Goal: Task Accomplishment & Management: Manage account settings

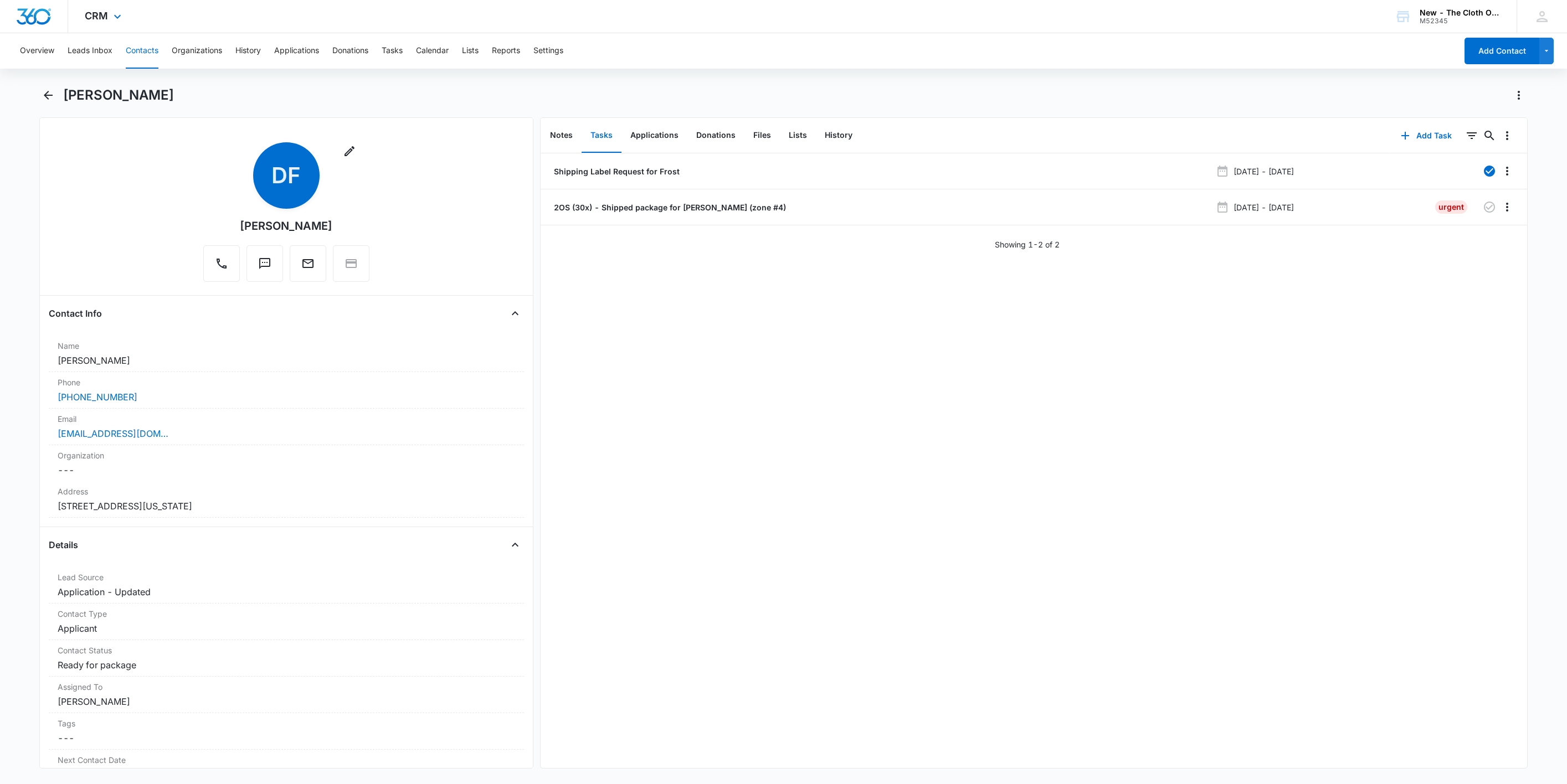
scroll to position [2325, 0]
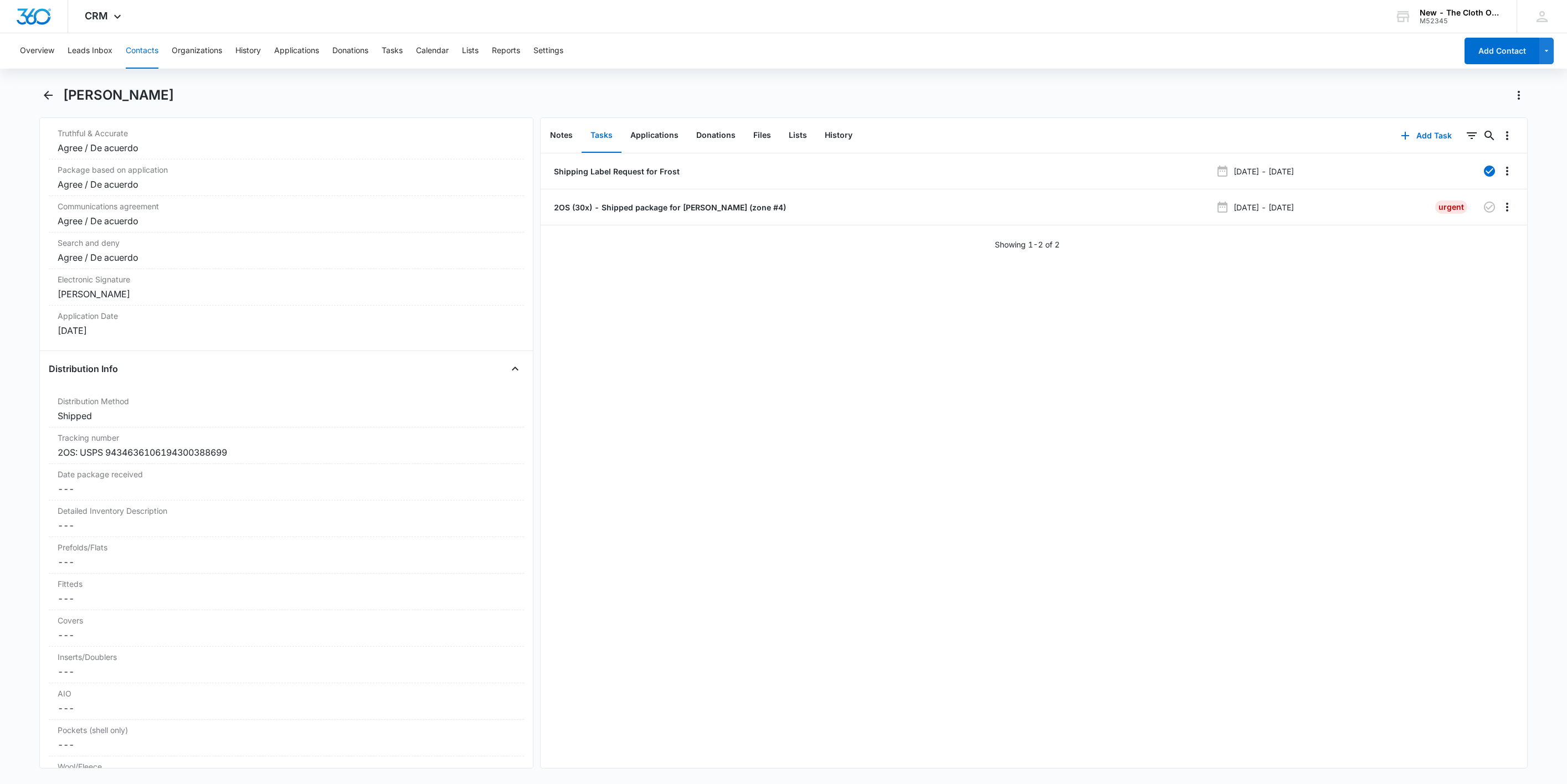
click at [118, 39] on div "Overview Leads Inbox Contacts Organizations History Applications Donations Task…" at bounding box center [735, 51] width 1444 height 35
click at [112, 45] on div "Overview Leads Inbox Contacts Organizations History Applications Donations Task…" at bounding box center [735, 51] width 1444 height 35
drag, startPoint x: 133, startPoint y: 54, endPoint x: 196, endPoint y: 65, distance: 64.0
click at [134, 54] on button "Contacts" at bounding box center [142, 51] width 33 height 35
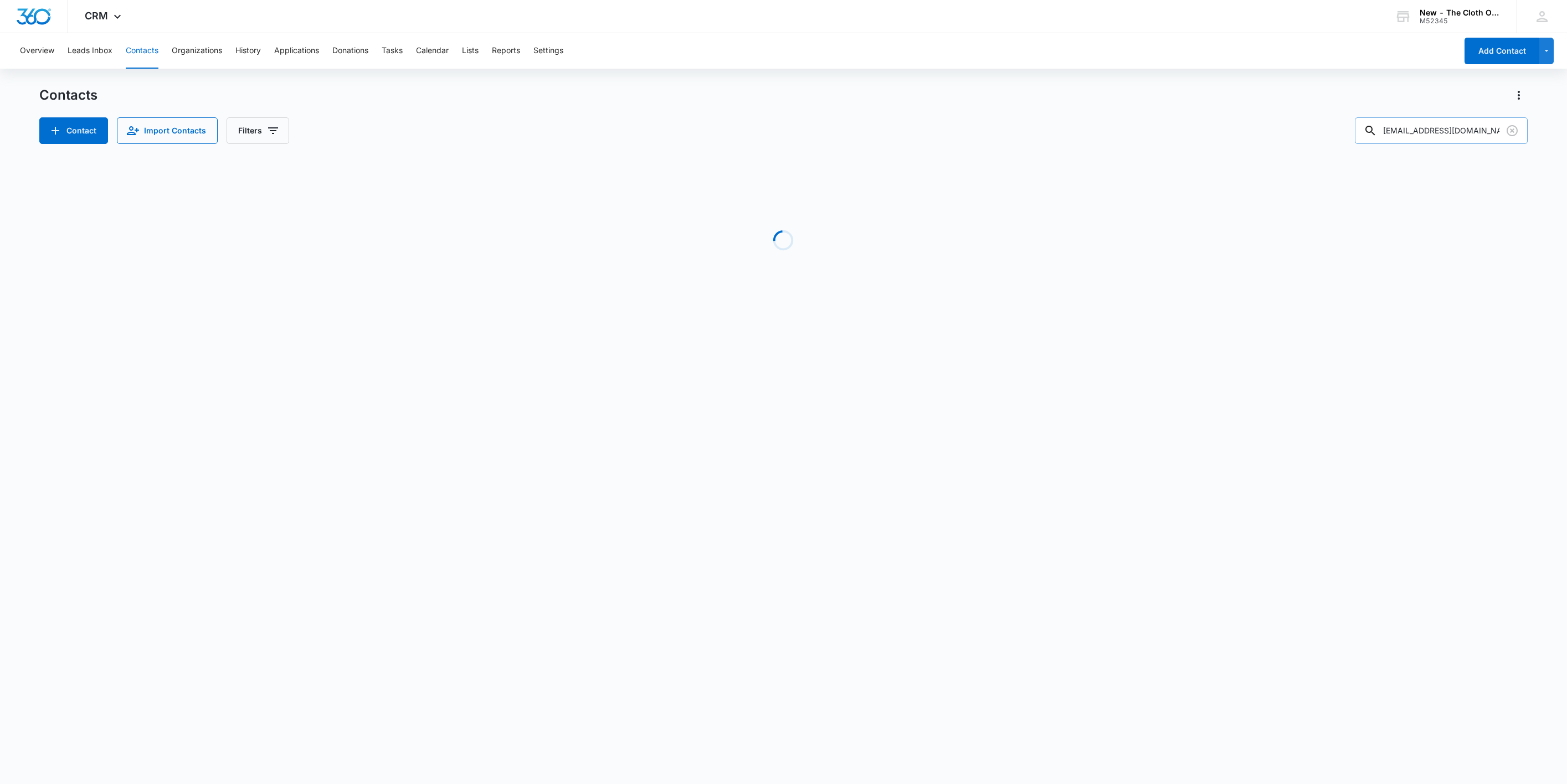
click at [1474, 134] on input "[EMAIL_ADDRESS][DOMAIN_NAME]" at bounding box center [1441, 130] width 173 height 27
paste input "0-Katetatis09@hot"
type input "[EMAIL_ADDRESS][DOMAIN_NAME]"
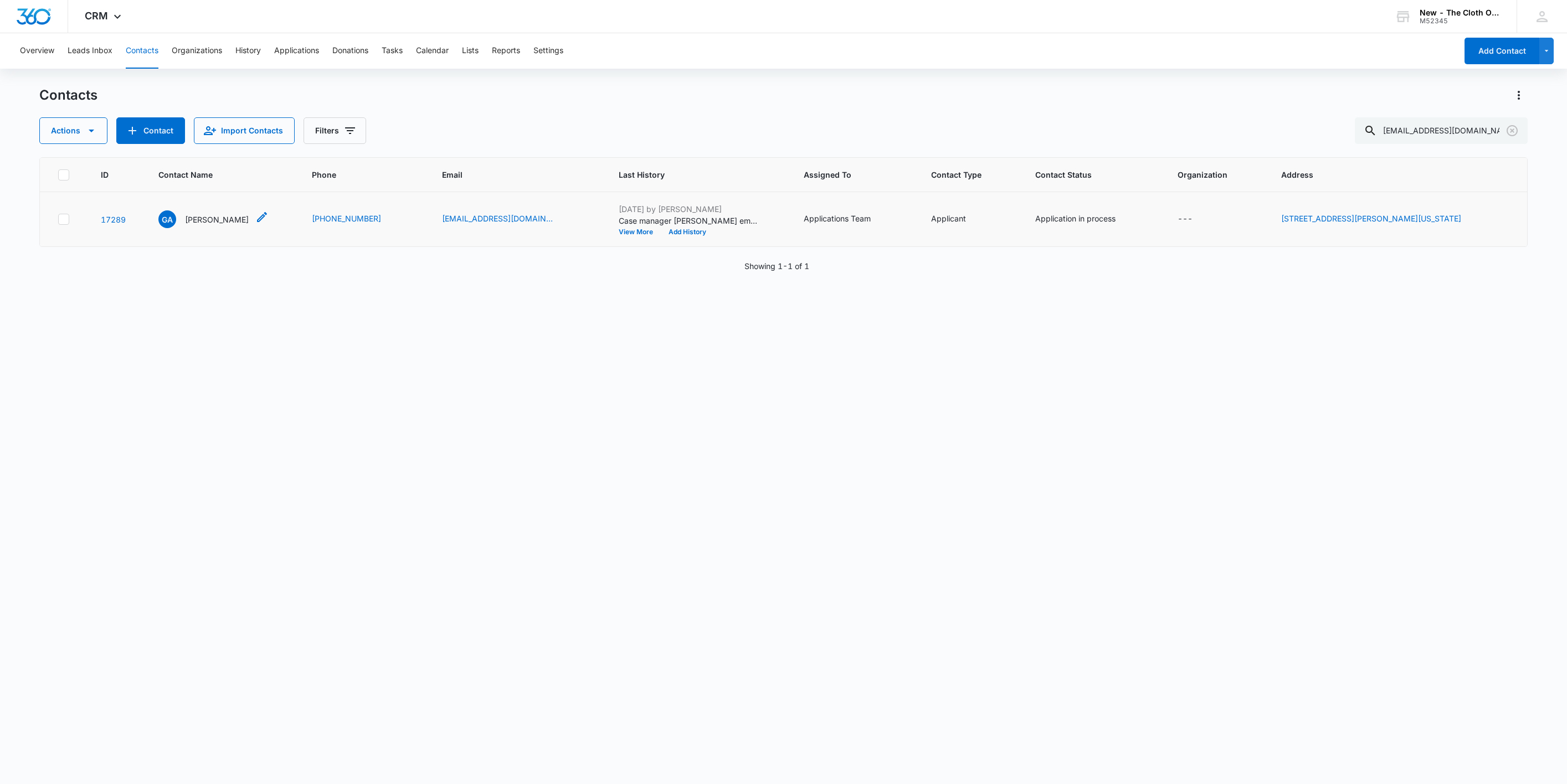
click at [226, 215] on p "[PERSON_NAME]" at bounding box center [216, 219] width 64 height 12
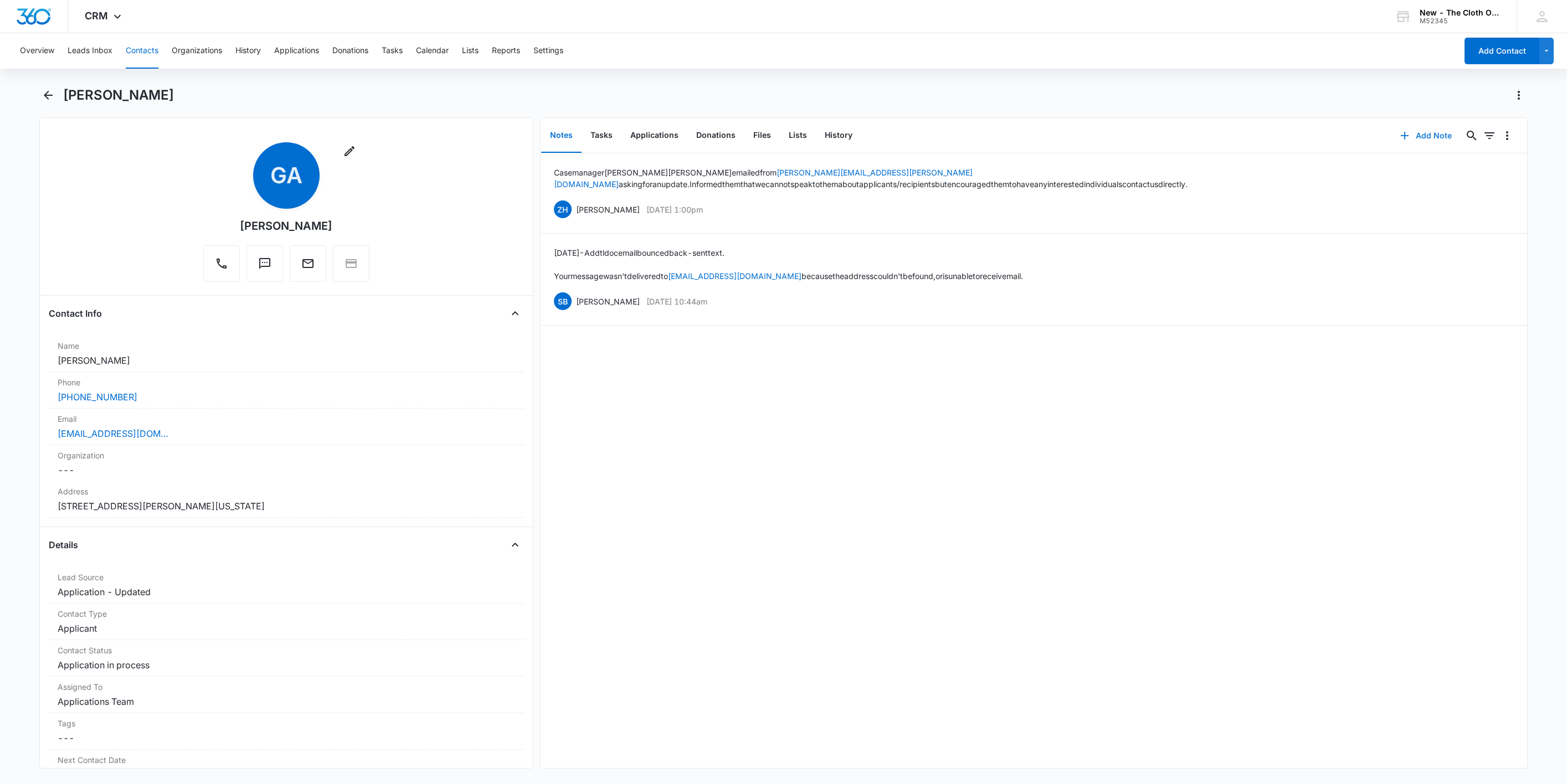
click at [1414, 133] on button "Add Note" at bounding box center [1426, 136] width 73 height 27
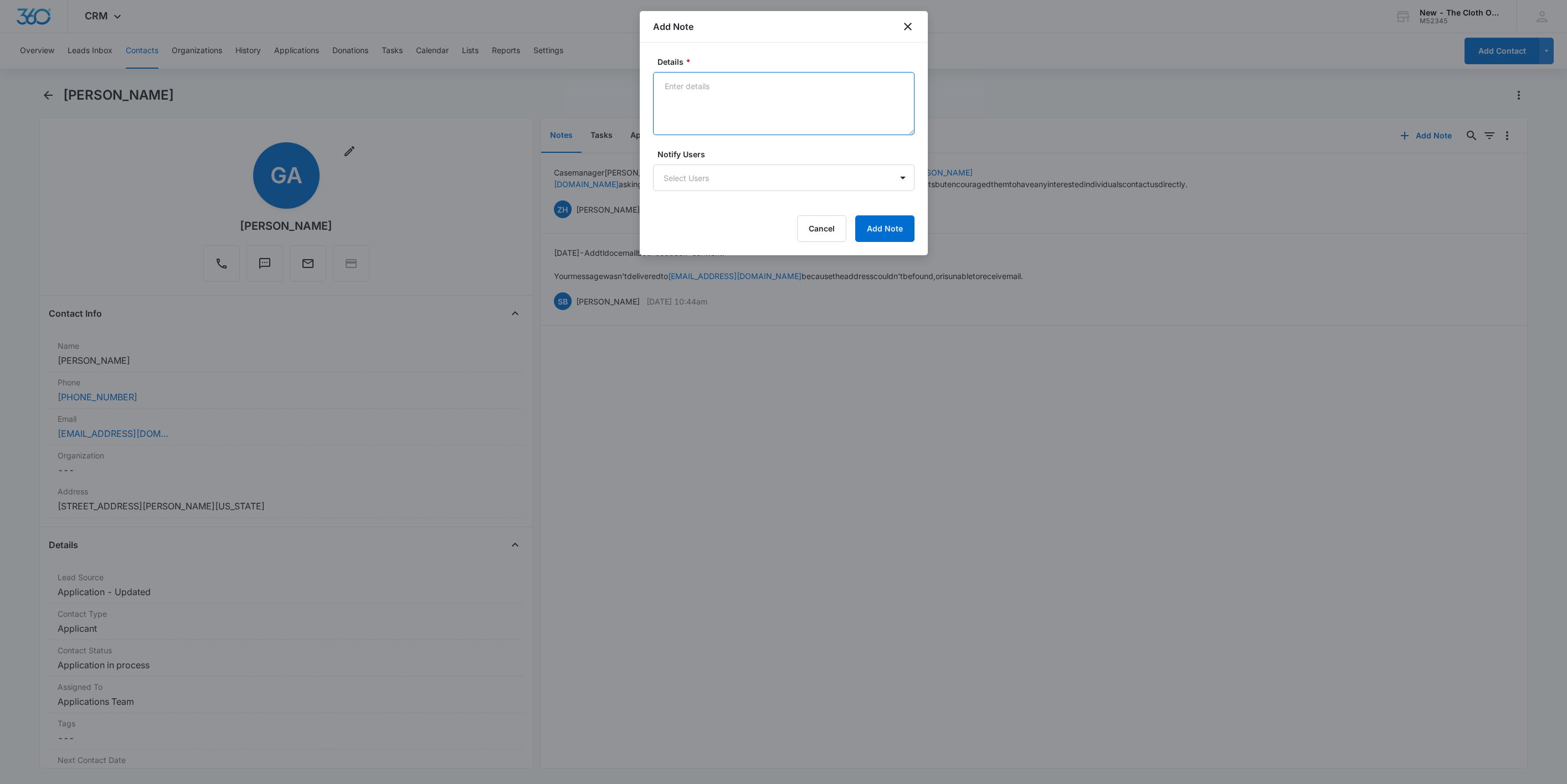
click at [730, 110] on textarea "Details *" at bounding box center [784, 104] width 261 height 63
click at [680, 127] on textarea "[DATE] - Sent text again asking for new email as Addtl doc email bounced back." at bounding box center [784, 104] width 261 height 63
paste textarea "[EMAIL_ADDRESS] como"
click at [892, 213] on form "Details * [DATE] - Sent text again asking for new email as Addtl doc email boun…" at bounding box center [784, 149] width 261 height 186
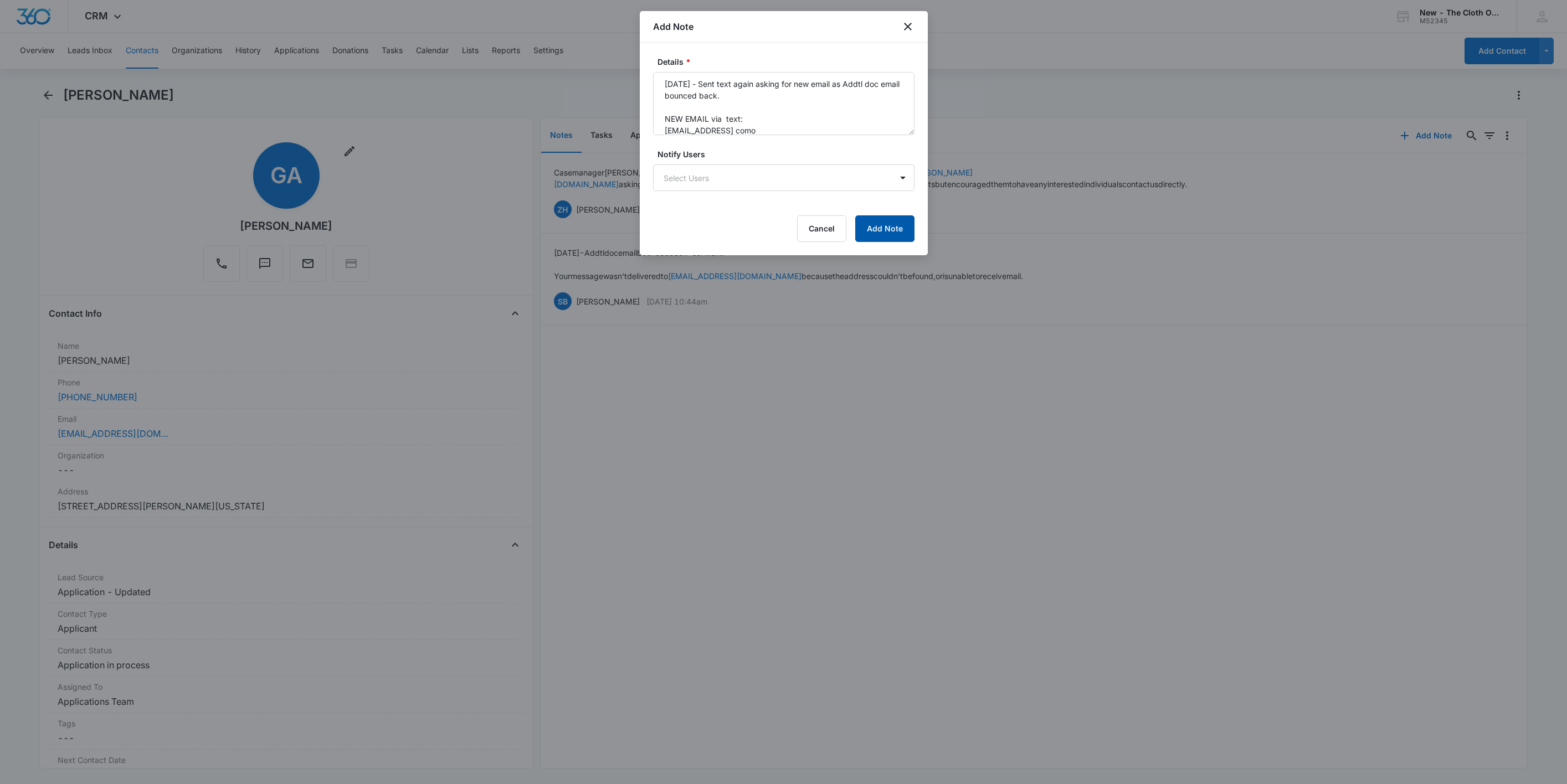
click at [890, 231] on button "Add Note" at bounding box center [885, 228] width 59 height 27
click at [783, 131] on textarea "[DATE] - Sent text again asking for new email as Addtl doc email bounced back. …" at bounding box center [784, 104] width 261 height 63
type textarea "[DATE] - Sent text again asking for new email as Addtl doc email bounced back. …"
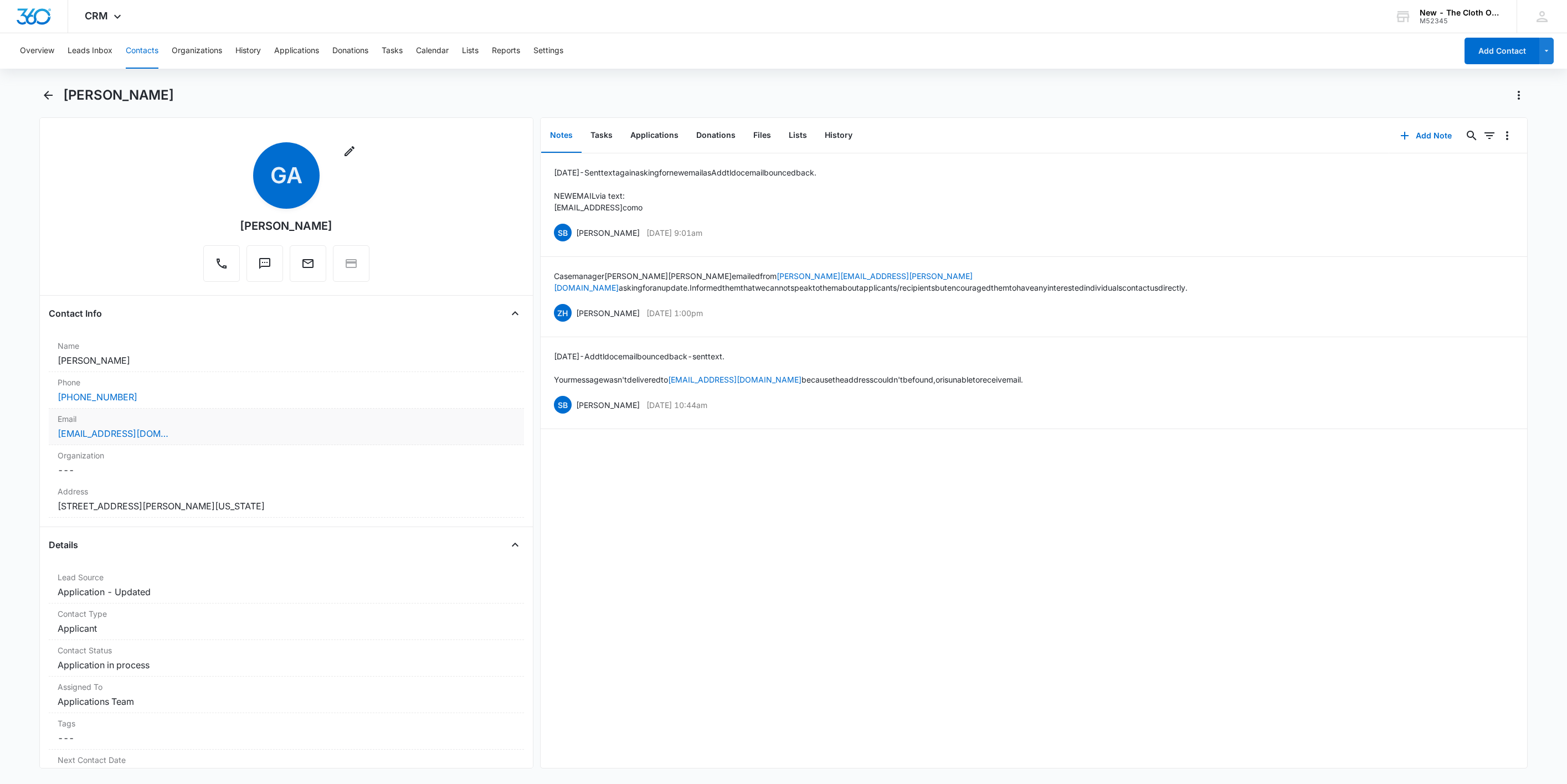
click at [224, 444] on div "Email Cancel Save Changes [EMAIL_ADDRESS][DOMAIN_NAME]" at bounding box center [286, 427] width 475 height 36
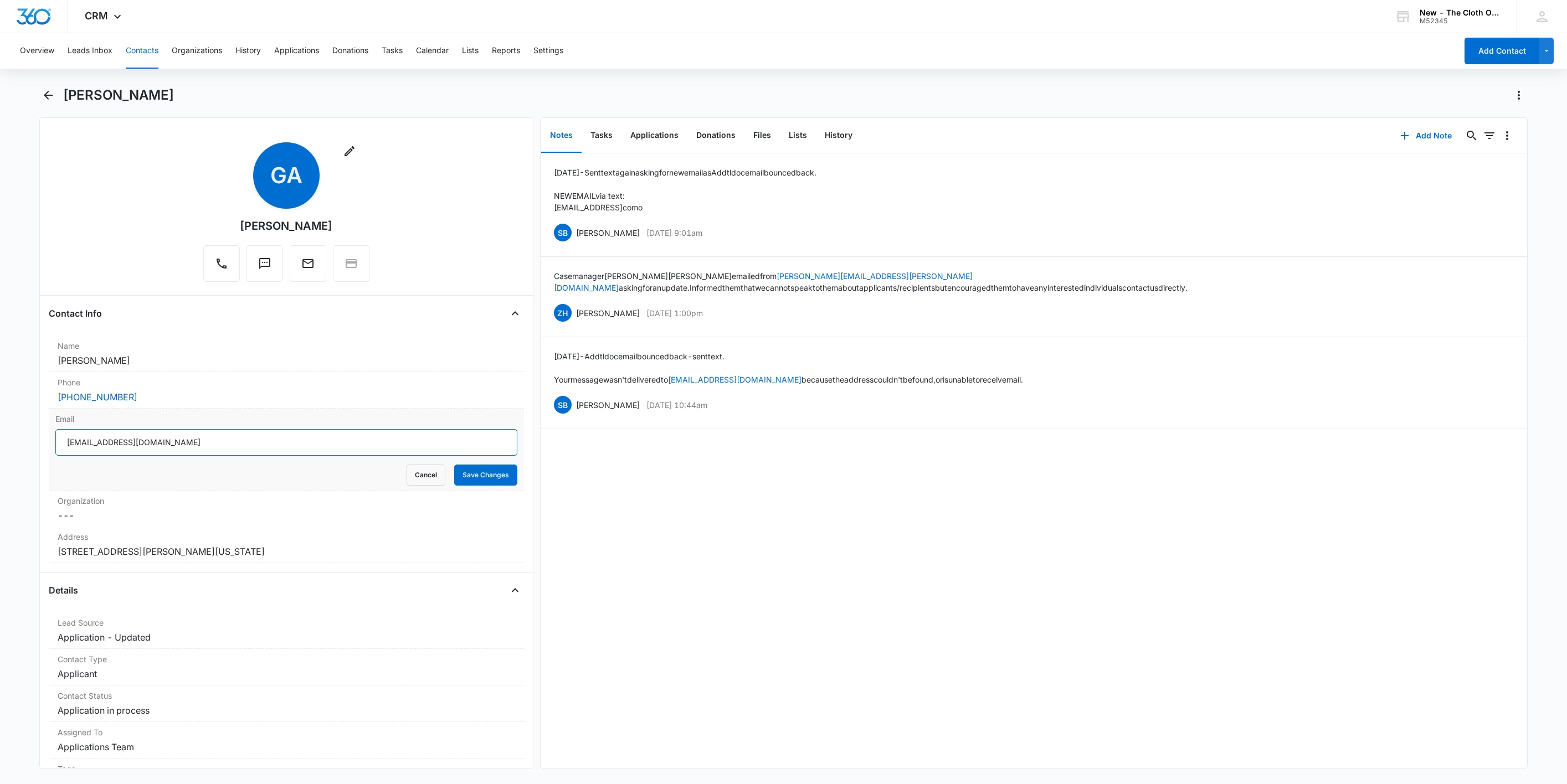
click at [243, 452] on input "[EMAIL_ADDRESS][DOMAIN_NAME]" at bounding box center [286, 442] width 462 height 27
paste input "[EMAIL_ADDRESS] como"
drag, startPoint x: 177, startPoint y: 449, endPoint x: 150, endPoint y: 457, distance: 28.2
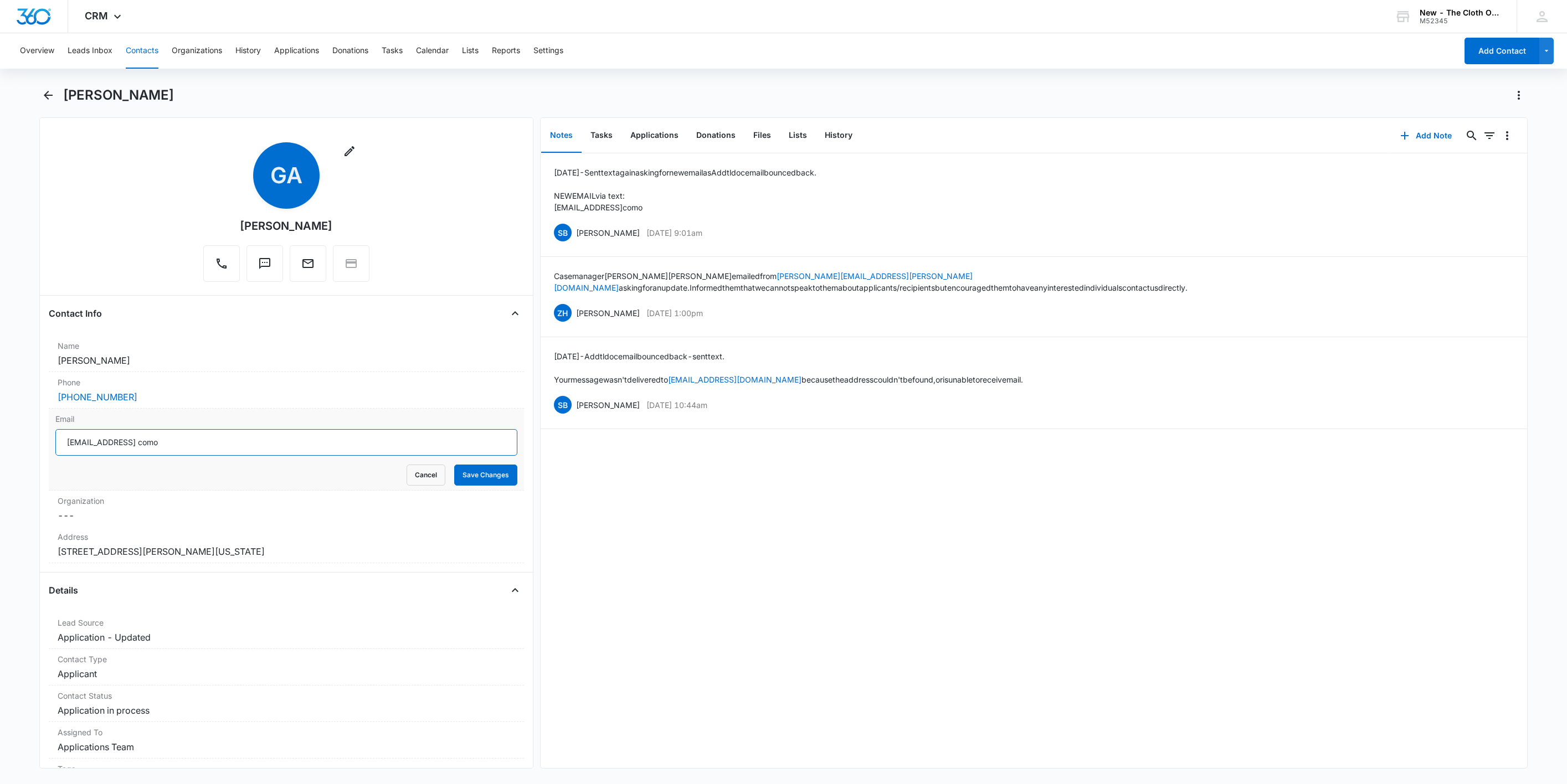
click at [150, 457] on form "[EMAIL_ADDRESS] como Cancel Save Changes" at bounding box center [286, 457] width 462 height 57
type input "[EMAIL_ADDRESS][DOMAIN_NAME]"
click at [467, 484] on button "Save Changes" at bounding box center [486, 475] width 63 height 21
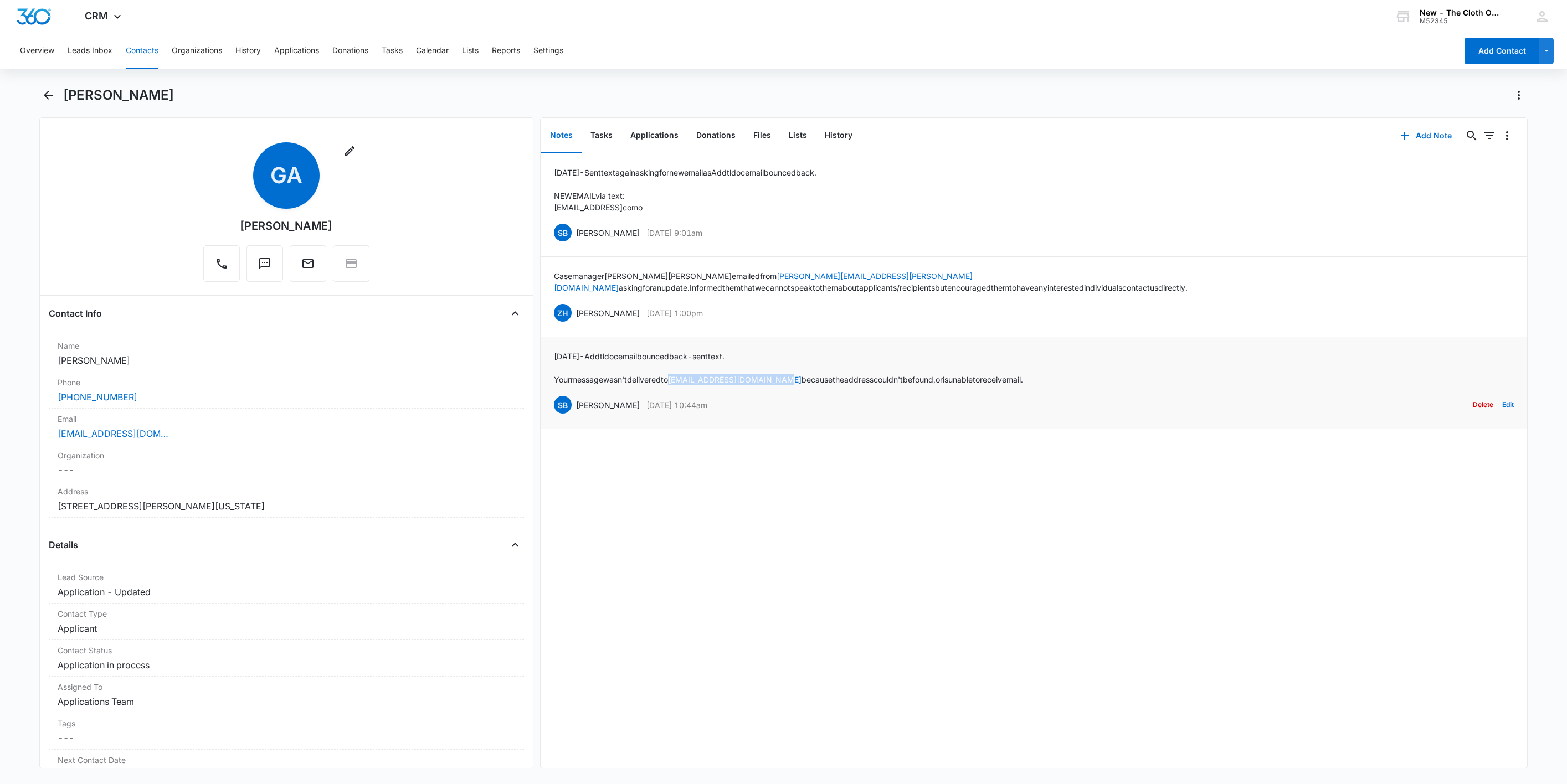
drag, startPoint x: 787, startPoint y: 371, endPoint x: 677, endPoint y: 371, distance: 110.0
click at [677, 374] on p "Your message wasn't delivered to [EMAIL_ADDRESS][DOMAIN_NAME] because the addre…" at bounding box center [788, 379] width 469 height 12
copy p "[EMAIL_ADDRESS][DOMAIN_NAME]"
click at [240, 432] on div "[EMAIL_ADDRESS][DOMAIN_NAME]" at bounding box center [286, 434] width 458 height 14
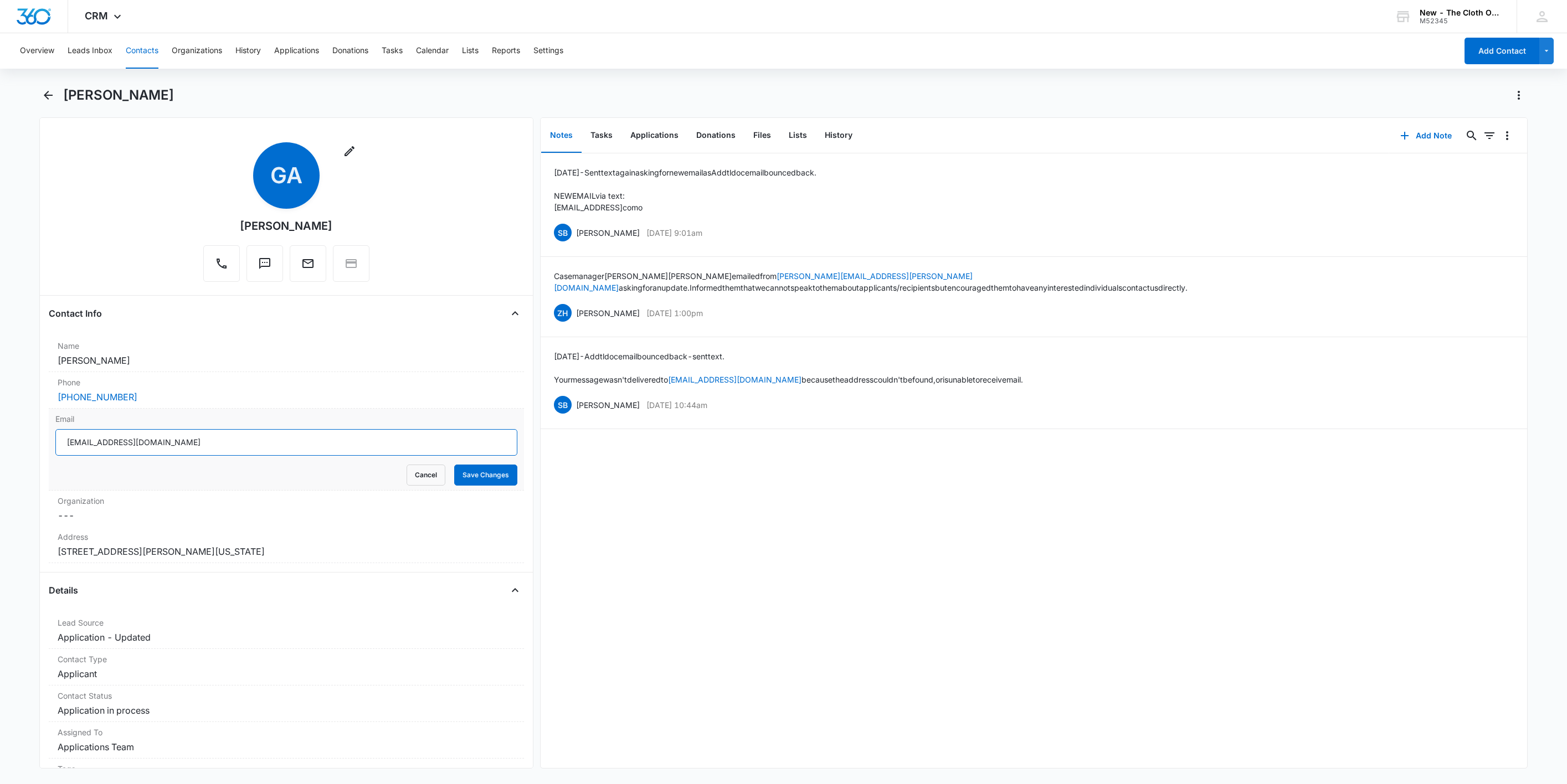
click at [297, 447] on input "[EMAIL_ADDRESS][DOMAIN_NAME]" at bounding box center [286, 442] width 462 height 27
click at [412, 476] on button "Cancel" at bounding box center [426, 475] width 39 height 21
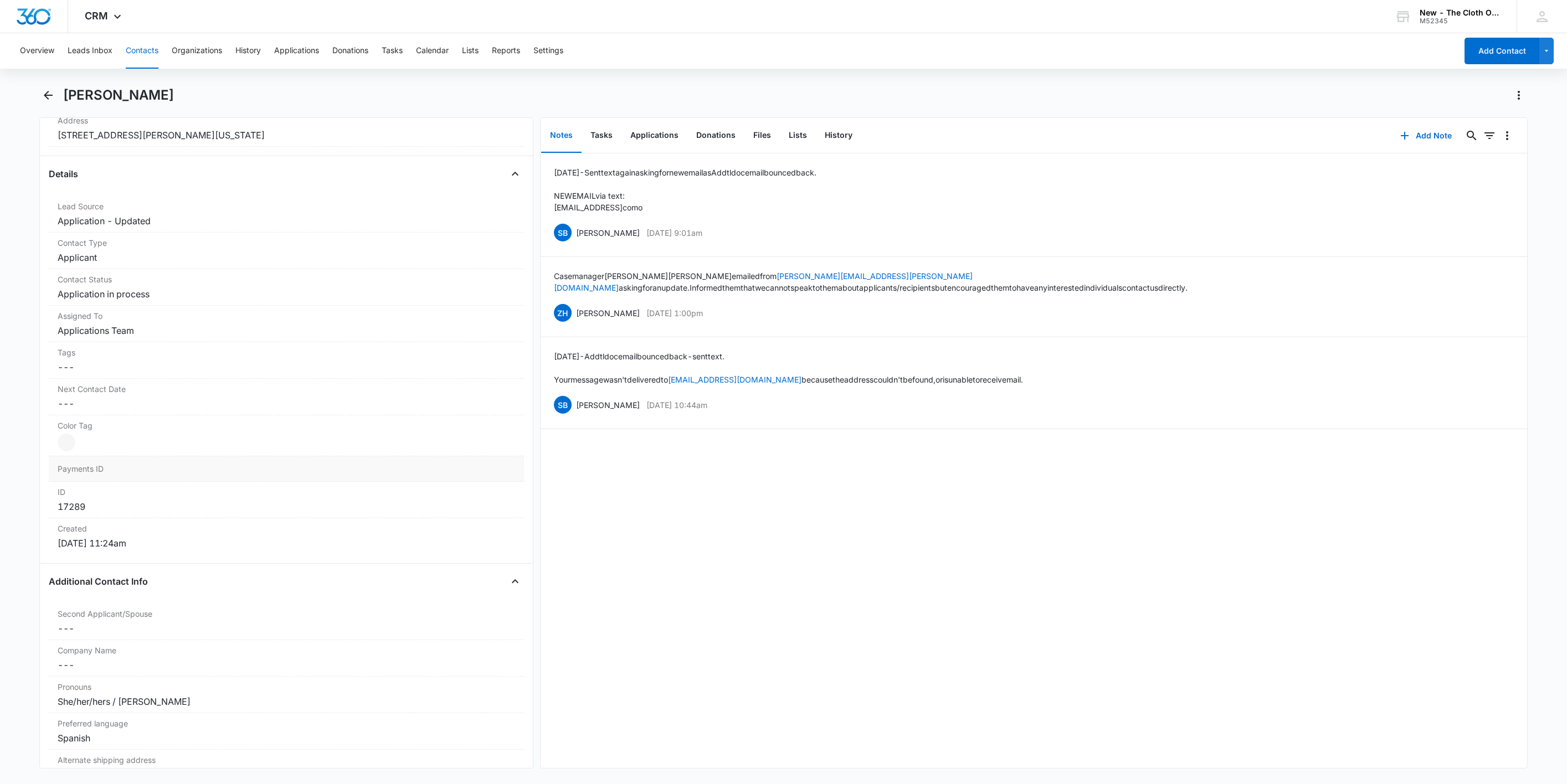
scroll to position [498, 0]
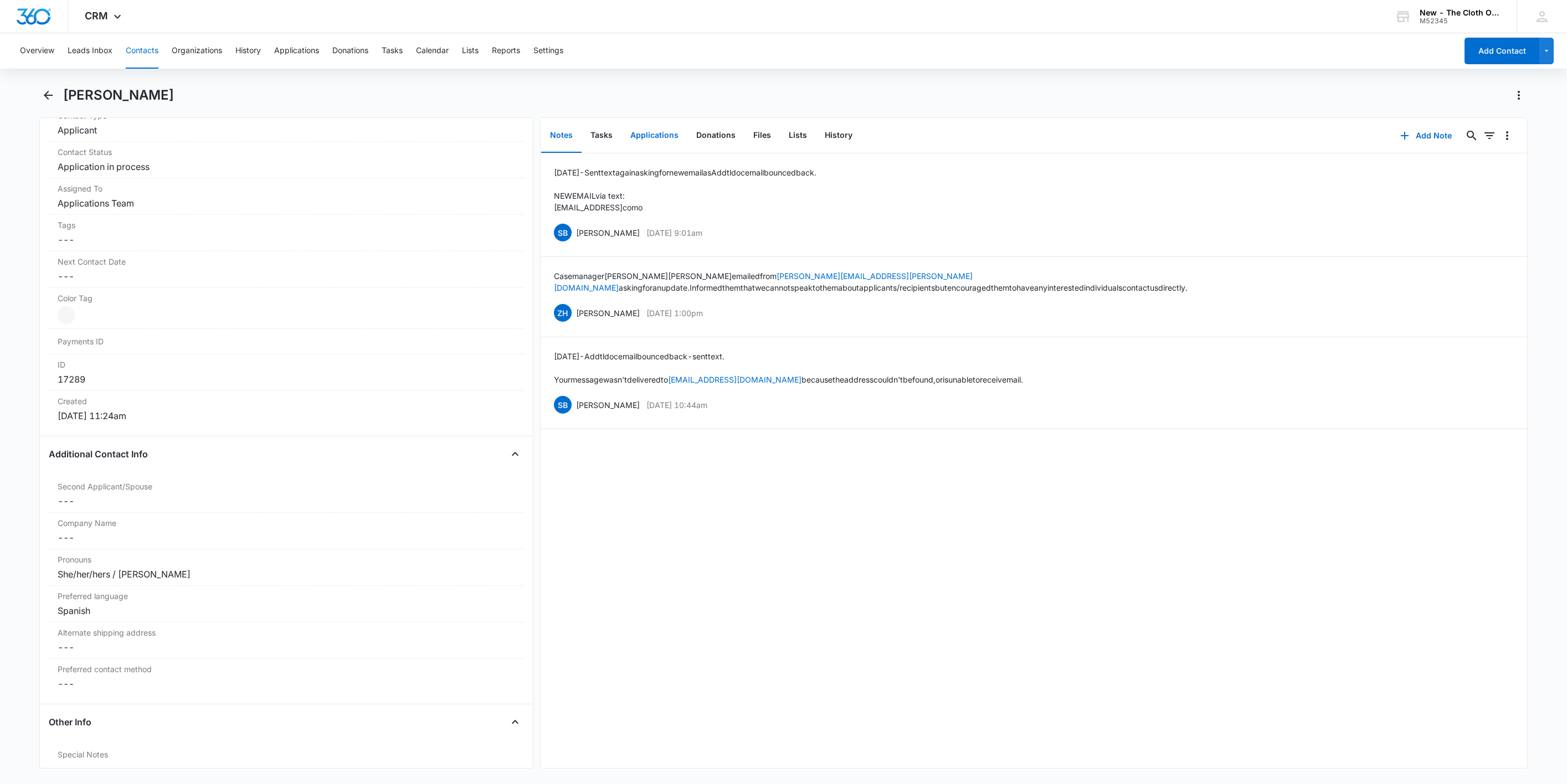
click at [673, 139] on button "Applications" at bounding box center [654, 136] width 66 height 35
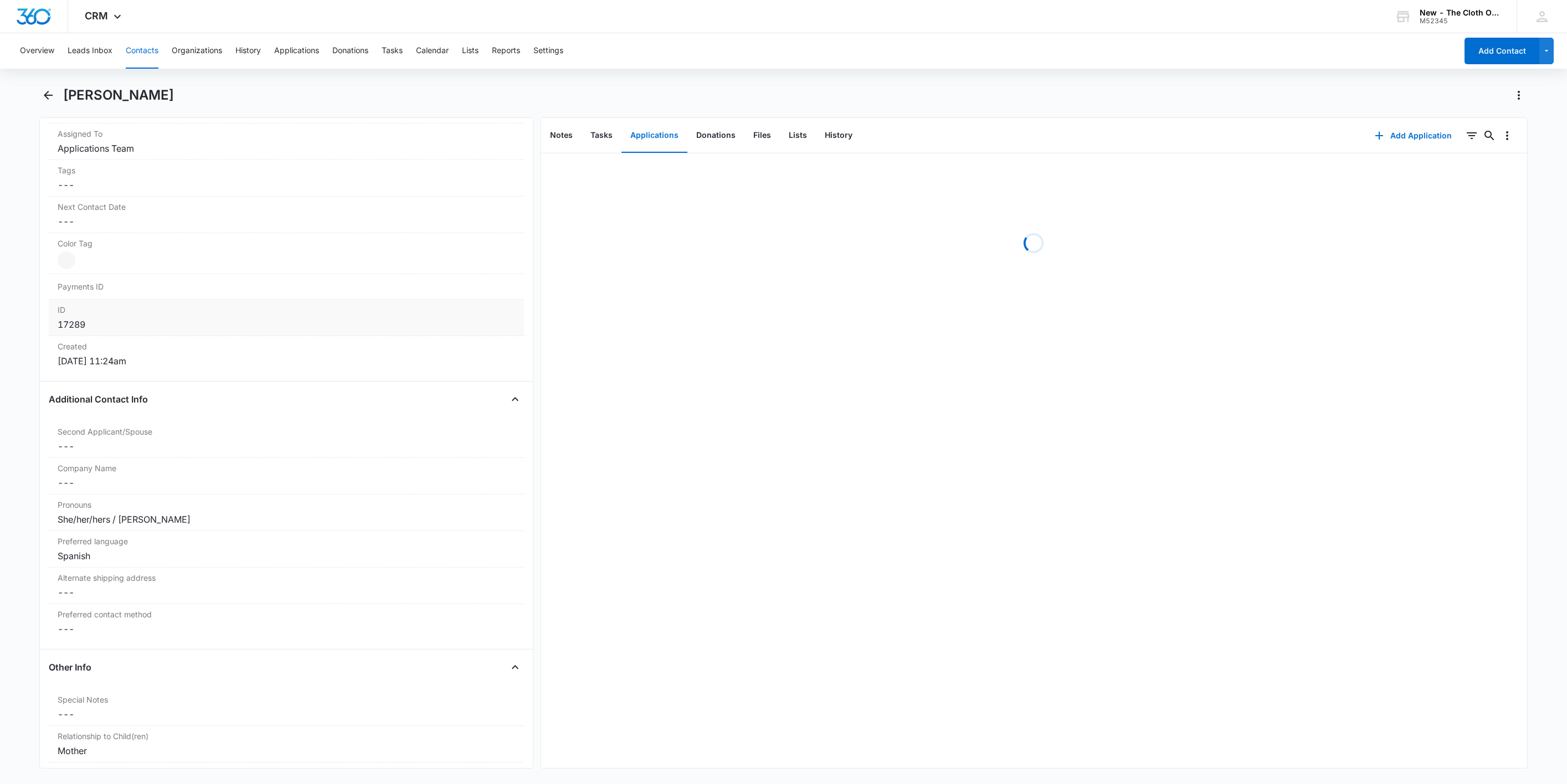
scroll to position [581, 0]
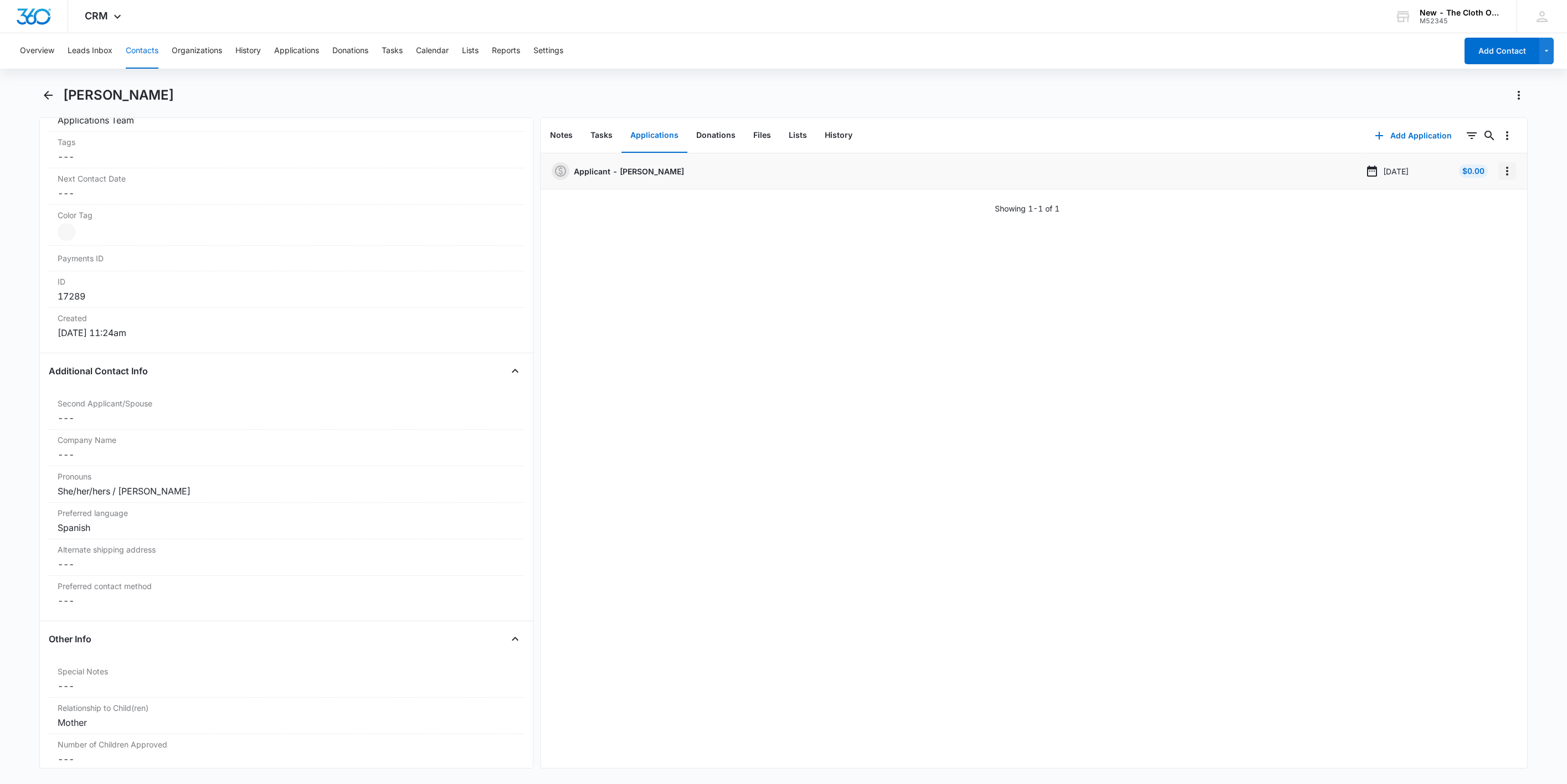
click at [1501, 174] on icon "Overflow Menu" at bounding box center [1508, 171] width 14 height 14
click at [1483, 203] on button "Edit" at bounding box center [1472, 202] width 63 height 17
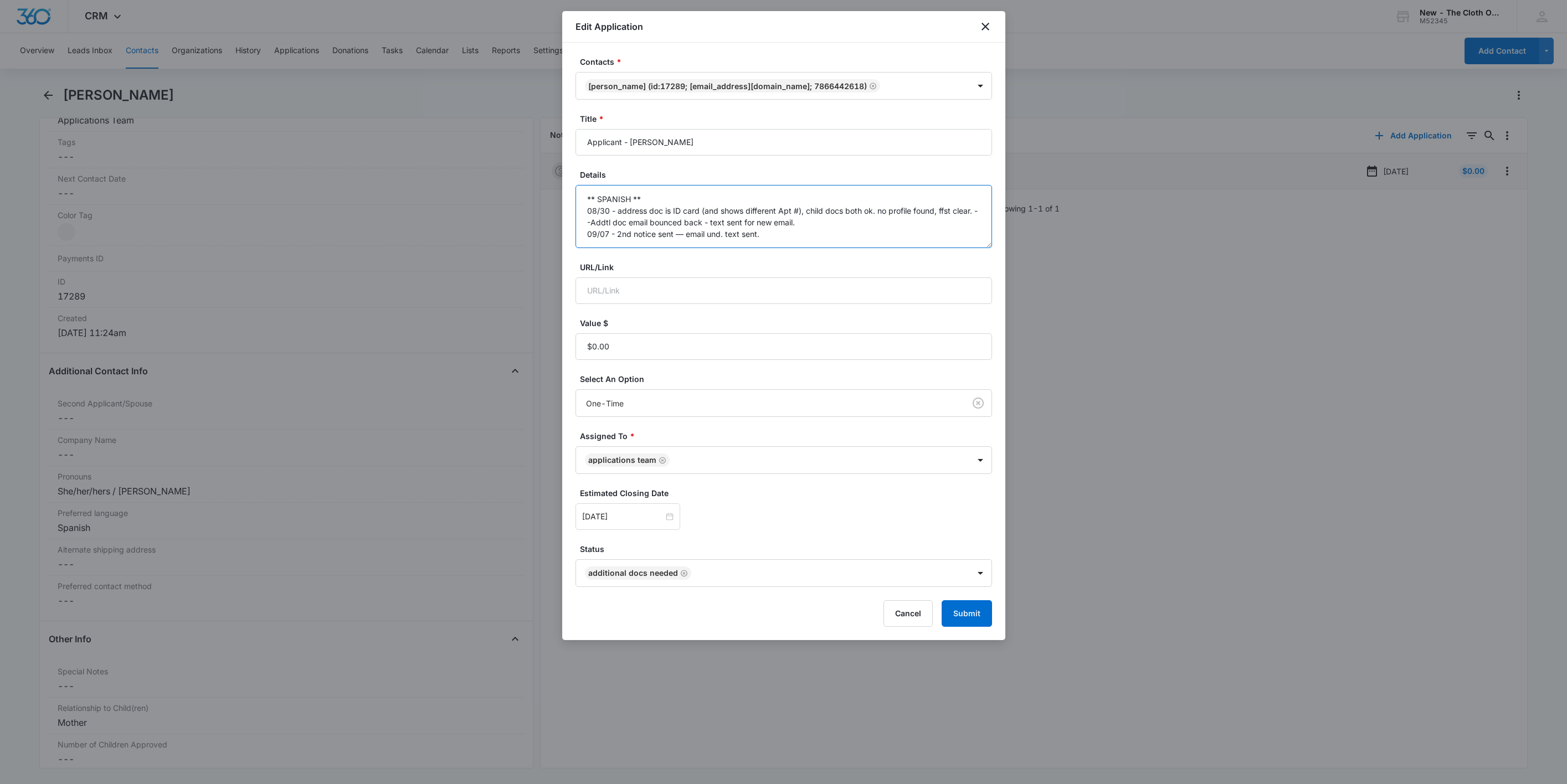
click at [852, 245] on textarea "** SPANISH ** 08/30 - address doc is ID card (and shows different Apt #), child…" at bounding box center [784, 216] width 417 height 63
drag, startPoint x: 612, startPoint y: 242, endPoint x: 602, endPoint y: 250, distance: 12.8
click at [602, 250] on form "Contacts * [PERSON_NAME] (ID:17289; [EMAIL_ADDRESS][DOMAIN_NAME]; 7866442618) T…" at bounding box center [784, 341] width 417 height 571
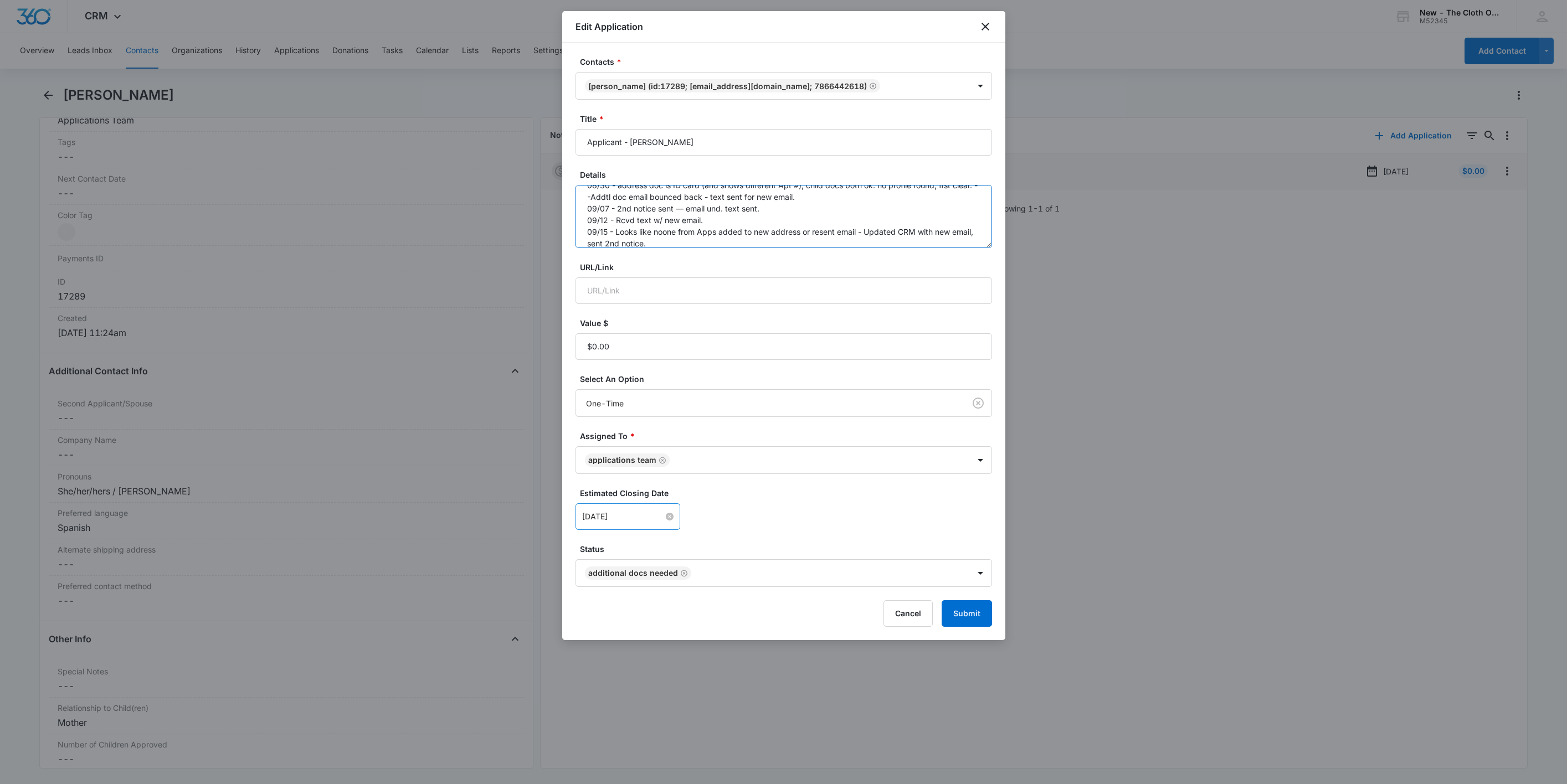
type textarea "** SPANISH ** 08/30 - address doc is ID card (and shows different Apt #), child…"
click at [632, 515] on input "[DATE]" at bounding box center [623, 517] width 81 height 12
type input "[DATE]"
click at [609, 433] on div "22" at bounding box center [612, 435] width 14 height 14
drag, startPoint x: 818, startPoint y: 504, endPoint x: 941, endPoint y: 558, distance: 134.3
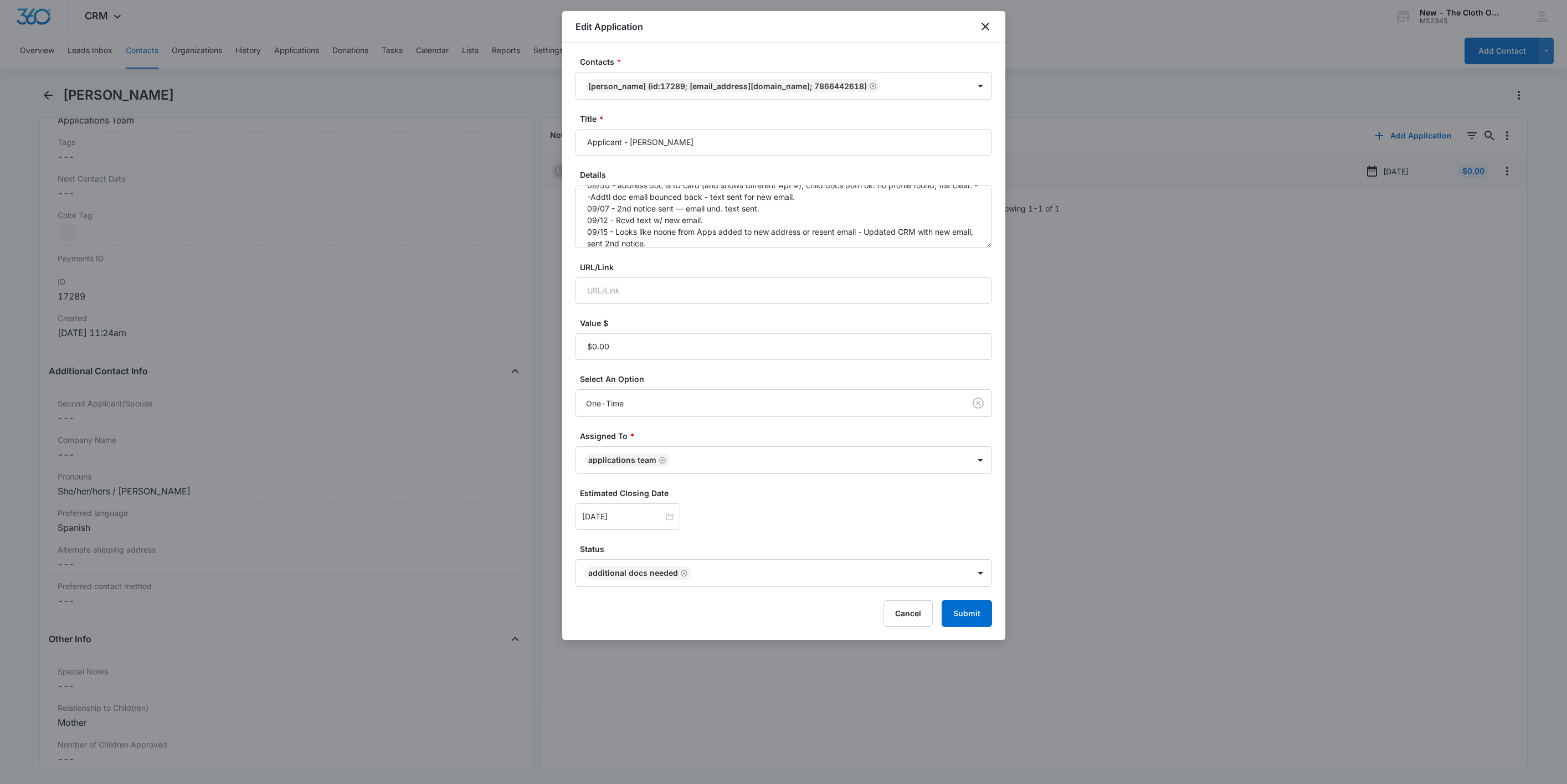
click at [821, 507] on div "Estimated Closing Date [DATE] [DATE] Su Mo Tu We Th Fr Sa 31 1 2 3 4 5 6 7 8 9 …" at bounding box center [784, 508] width 417 height 43
click at [974, 621] on button "Submit" at bounding box center [967, 613] width 51 height 27
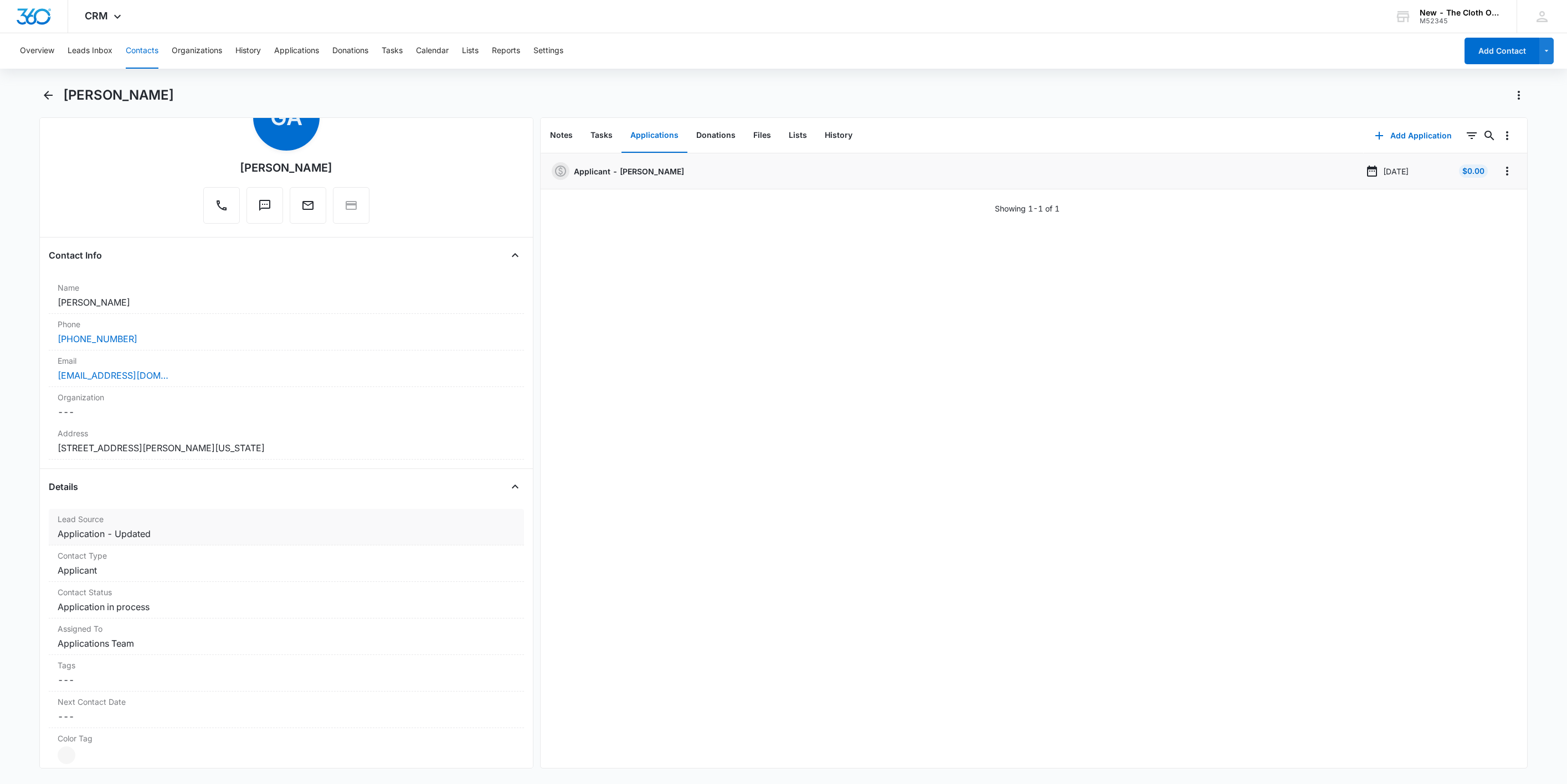
scroll to position [83, 0]
